Goal: Task Accomplishment & Management: Manage account settings

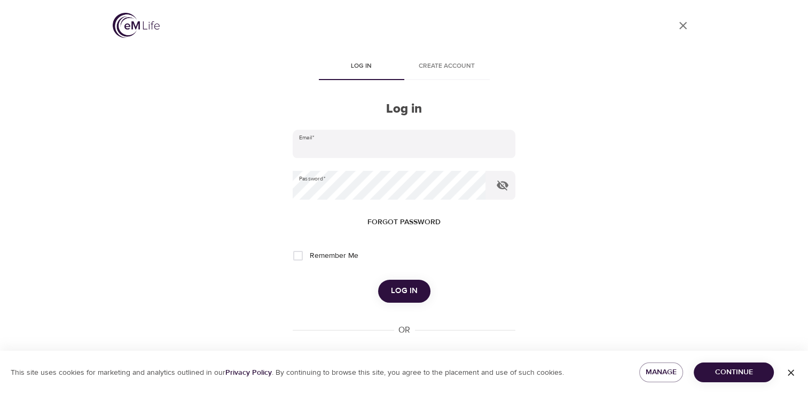
type input "[EMAIL_ADDRESS][DOMAIN_NAME]"
click at [391, 293] on span "Log in" at bounding box center [404, 291] width 27 height 14
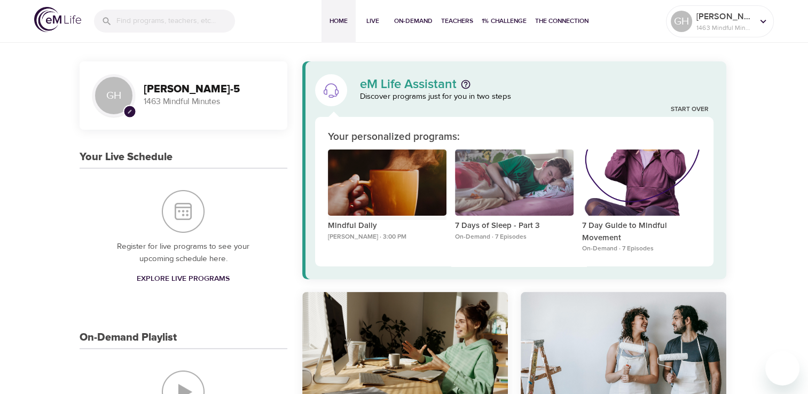
click at [403, 185] on div "Mindful Daily" at bounding box center [387, 183] width 119 height 67
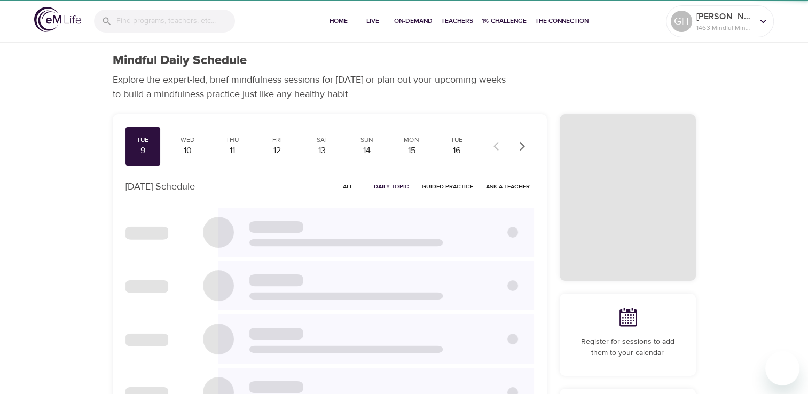
checkbox input "true"
